Goal: Information Seeking & Learning: Understand process/instructions

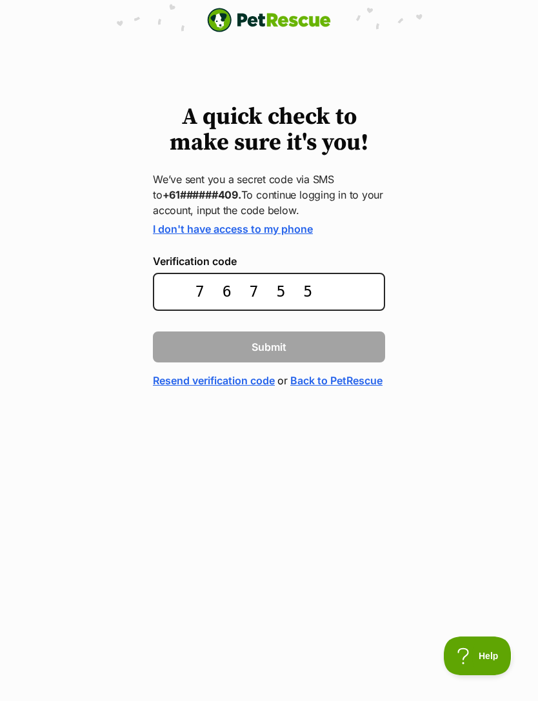
type input "767558"
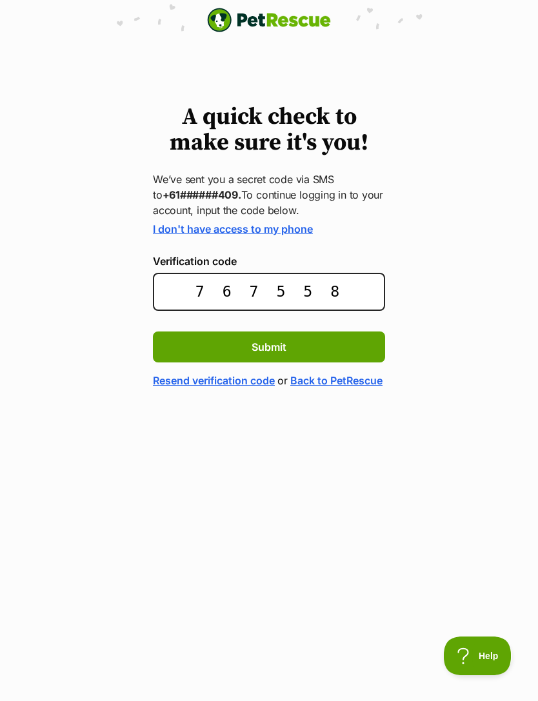
click at [269, 346] on button "Submit" at bounding box center [269, 347] width 232 height 31
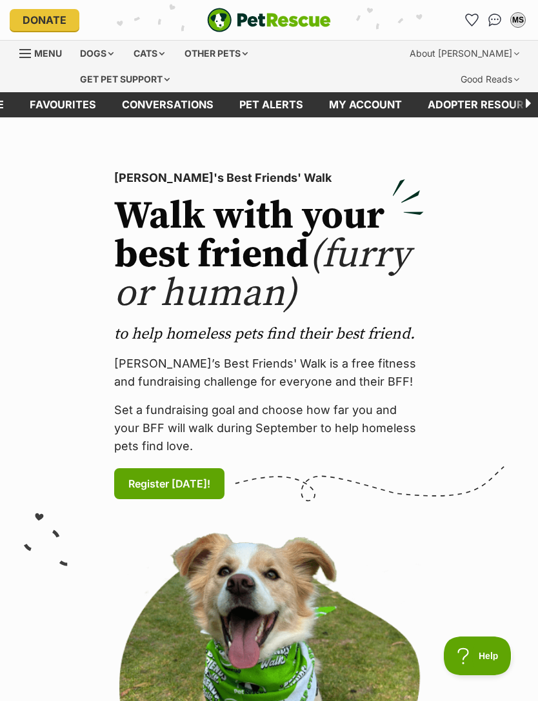
scroll to position [0, -71]
click at [495, 52] on div "About [PERSON_NAME]" at bounding box center [465, 54] width 128 height 26
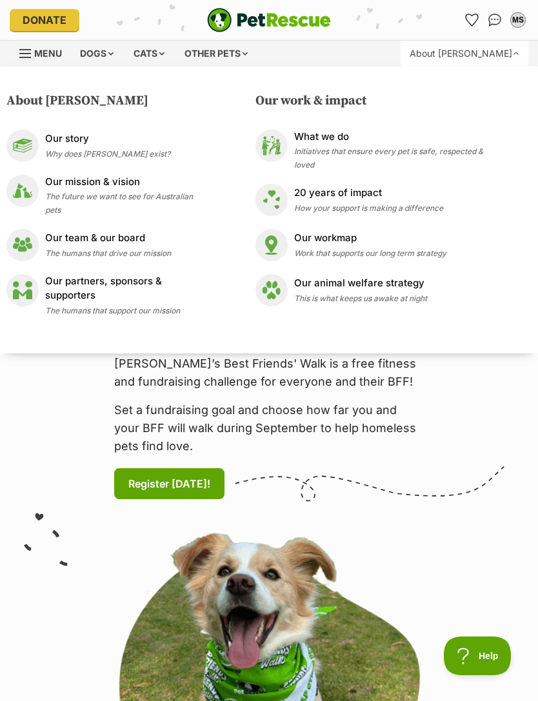
click at [463, 424] on div "PetRescue's Best Friends' Walk Walk with your best friend (furry or human) to h…" at bounding box center [269, 552] width 519 height 786
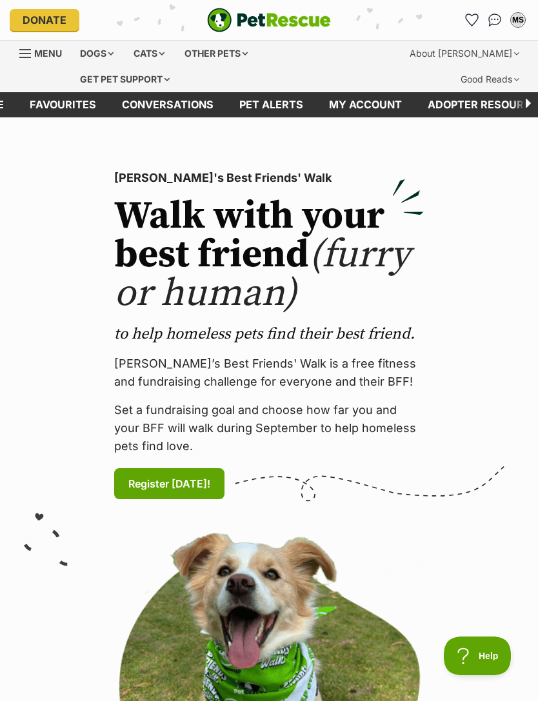
click at [101, 55] on div "Dogs" at bounding box center [97, 54] width 52 height 26
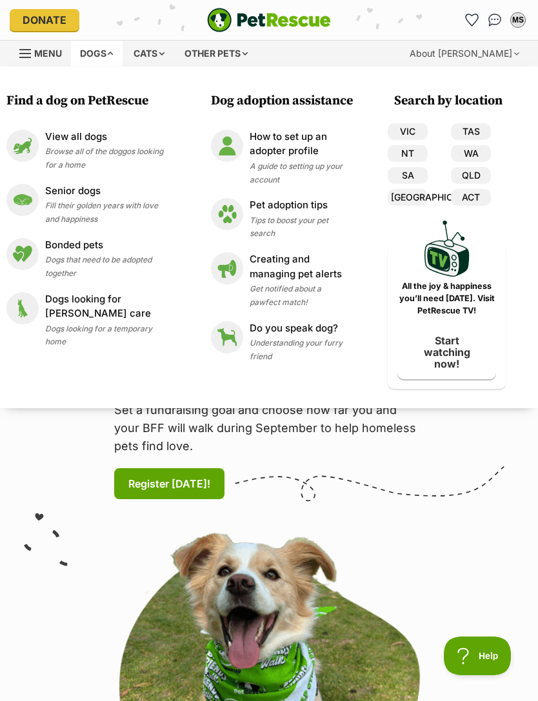
click at [297, 141] on p "How to set up an adopter profile" at bounding box center [299, 144] width 99 height 29
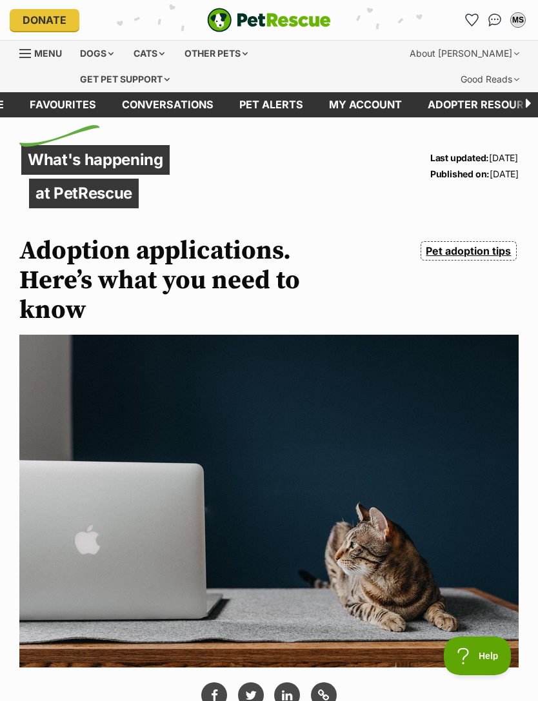
scroll to position [0, -71]
click at [102, 55] on div "Dogs" at bounding box center [97, 54] width 52 height 26
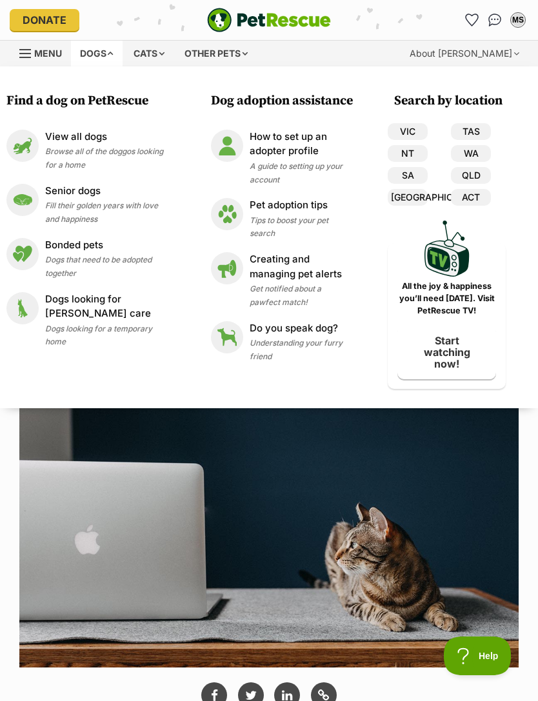
click at [37, 52] on span "Menu" at bounding box center [48, 53] width 28 height 11
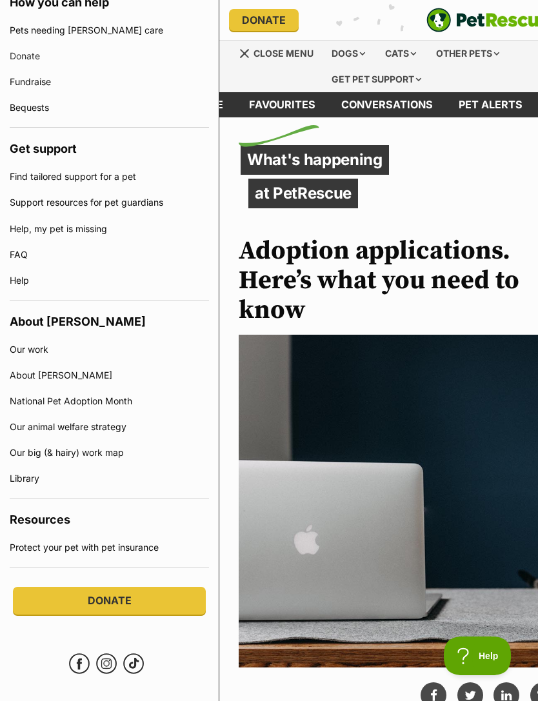
scroll to position [664, 0]
click at [66, 363] on link "About [PERSON_NAME]" at bounding box center [109, 376] width 199 height 26
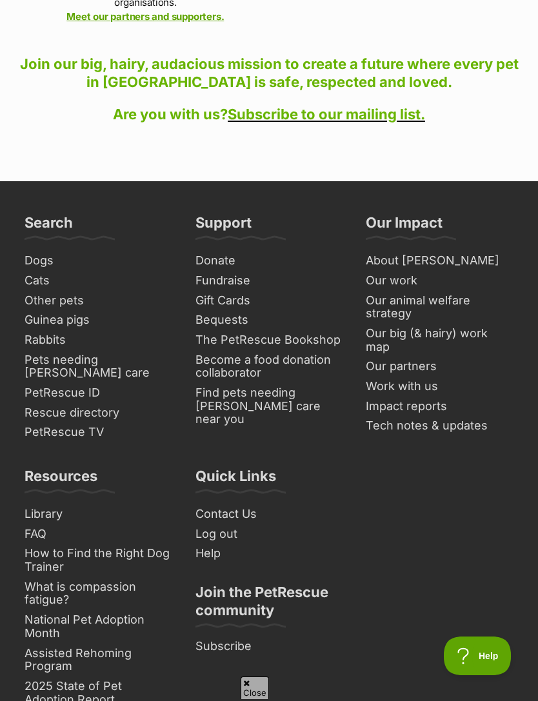
scroll to position [2357, 0]
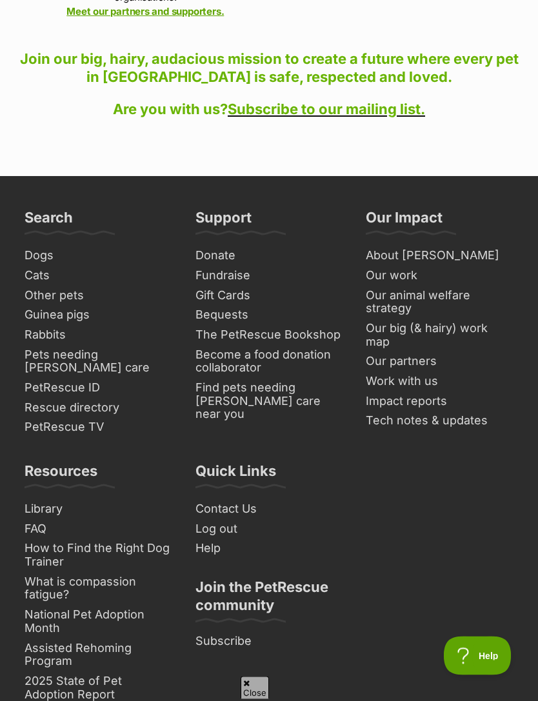
click at [111, 639] on link "Assisted Rehoming Program" at bounding box center [98, 655] width 158 height 33
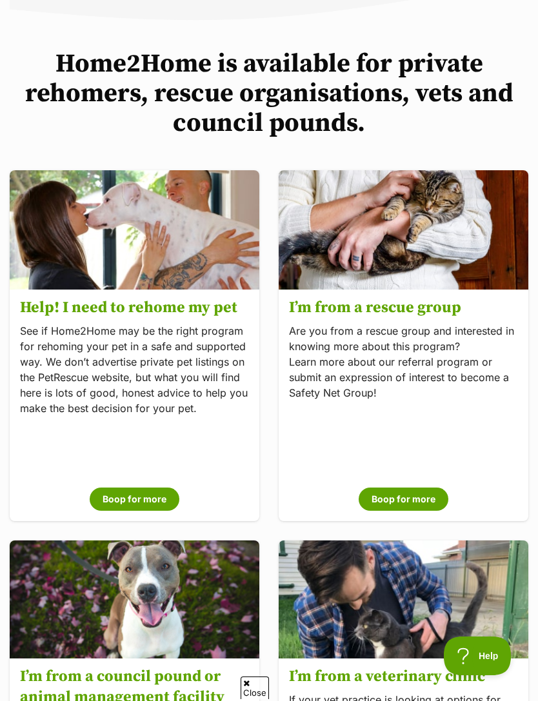
scroll to position [335, 0]
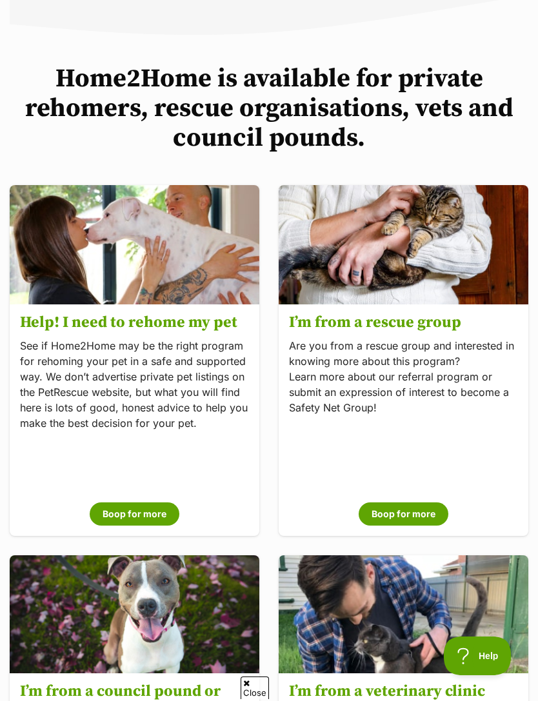
click at [125, 508] on button "Boop for more" at bounding box center [135, 514] width 90 height 23
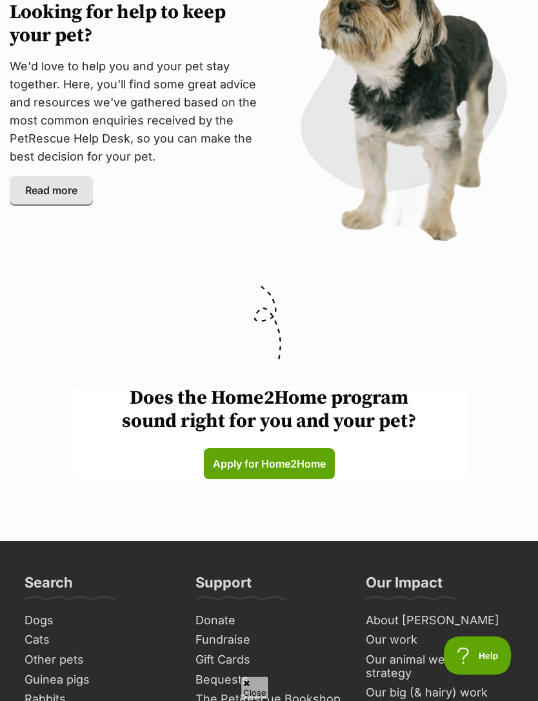
scroll to position [3285, 0]
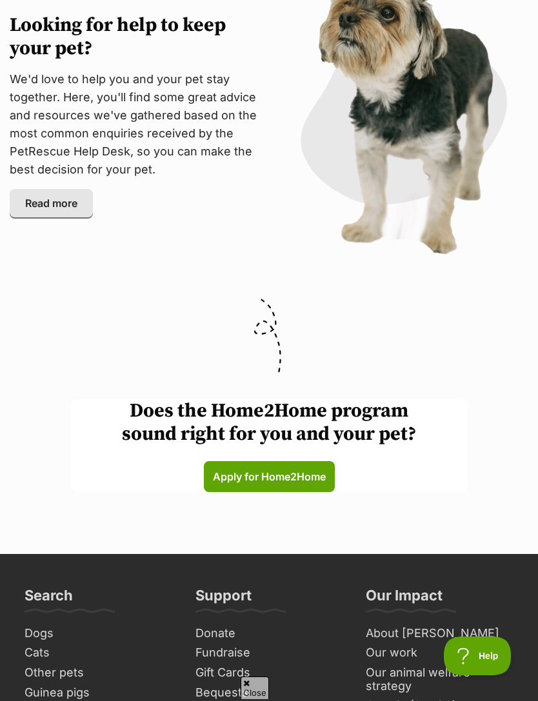
click at [283, 469] on span "Apply for Home2Home (links to an external website)" at bounding box center [269, 476] width 113 height 15
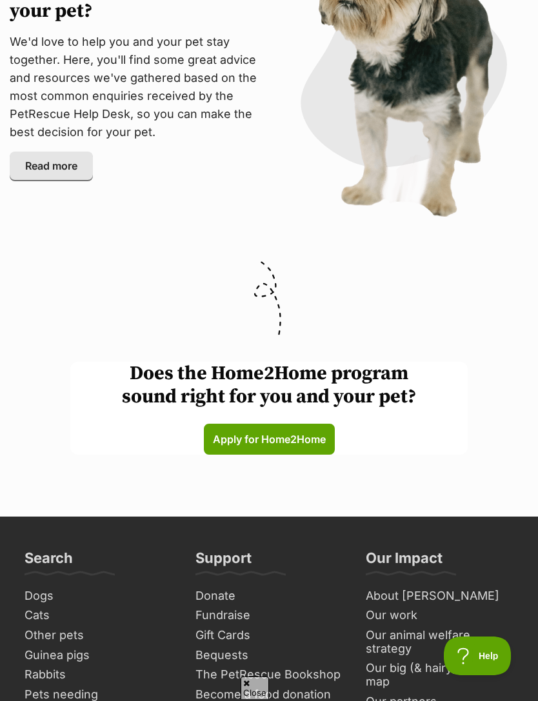
scroll to position [3327, 0]
